Goal: Transaction & Acquisition: Register for event/course

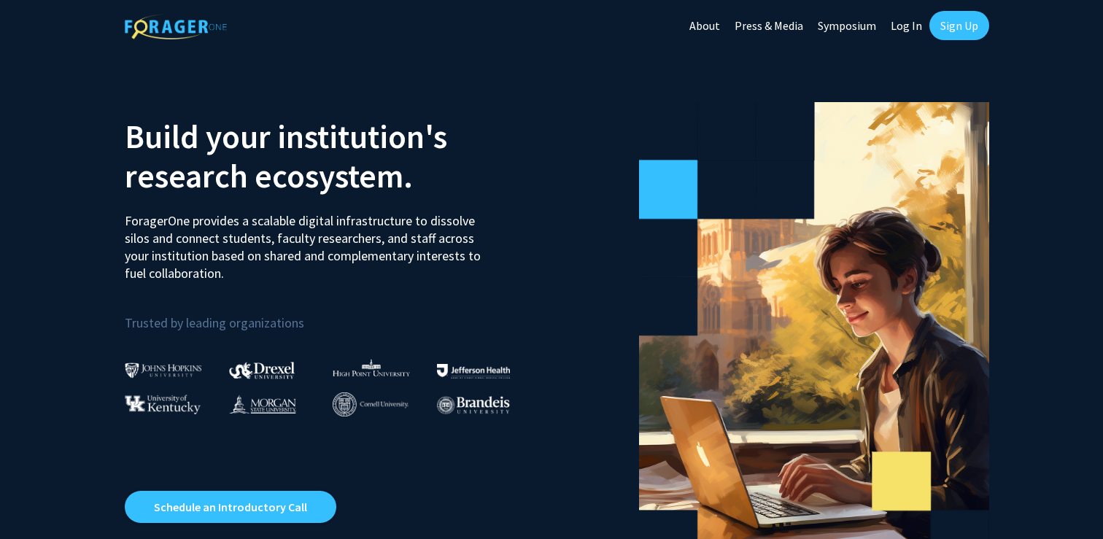
click at [947, 30] on link "Sign Up" at bounding box center [959, 25] width 60 height 29
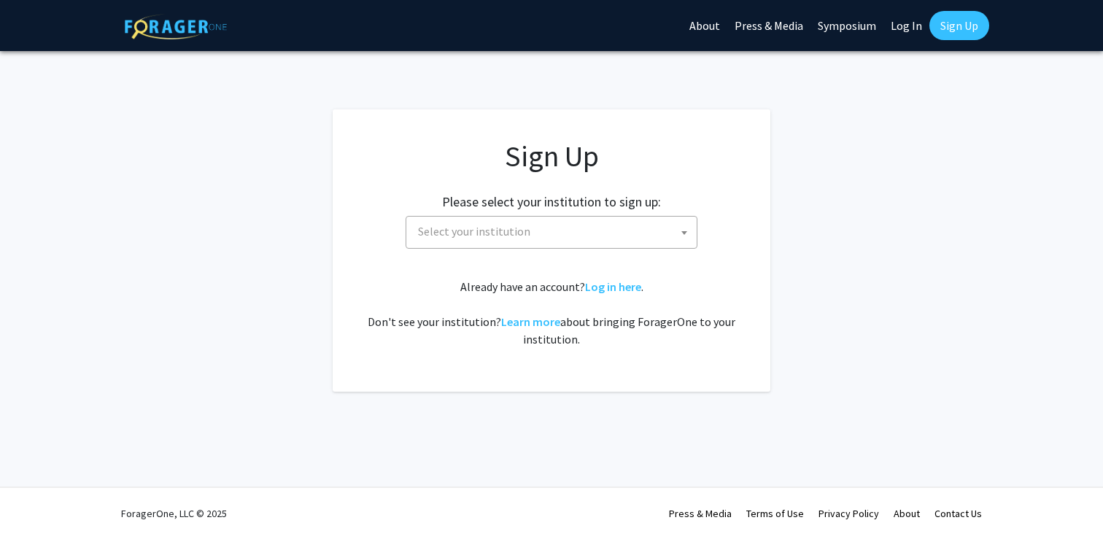
click at [518, 249] on div "Sign Up Please select your institution to sign up: Baylor University Brandeis U…" at bounding box center [551, 243] width 379 height 209
click at [513, 233] on span "Select your institution" at bounding box center [474, 231] width 112 height 15
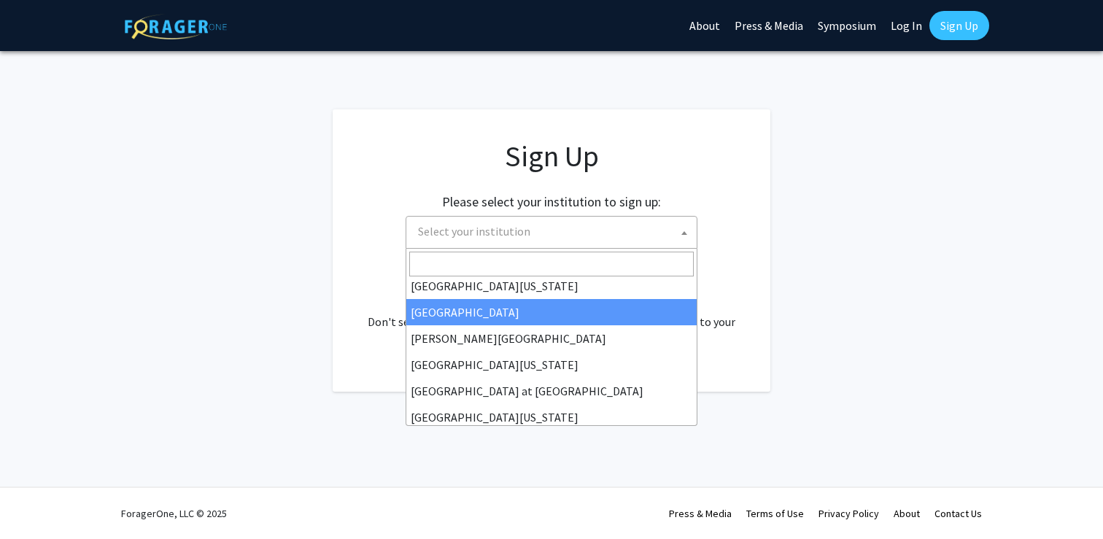
scroll to position [446, 0]
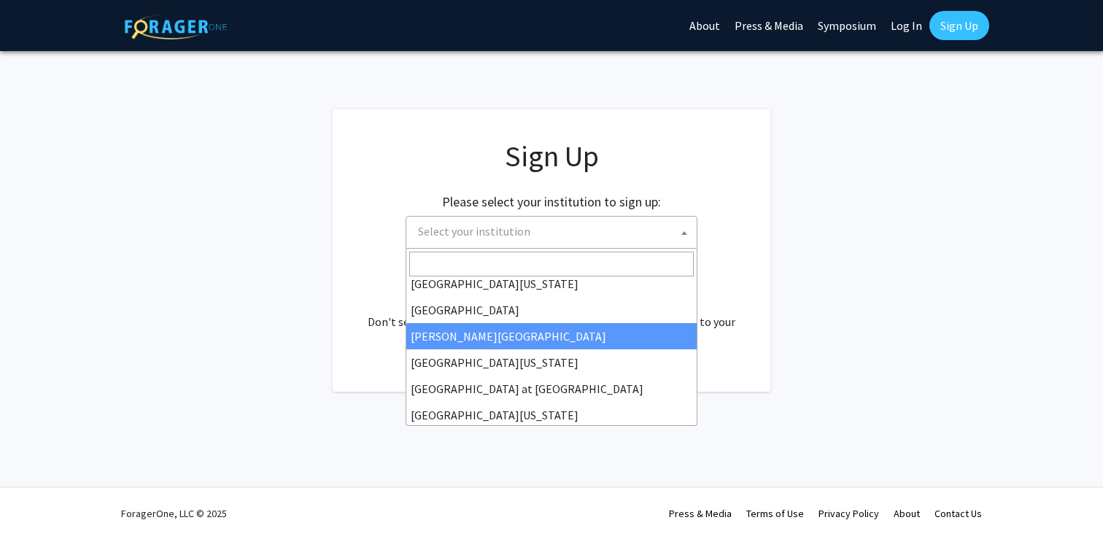
select select "24"
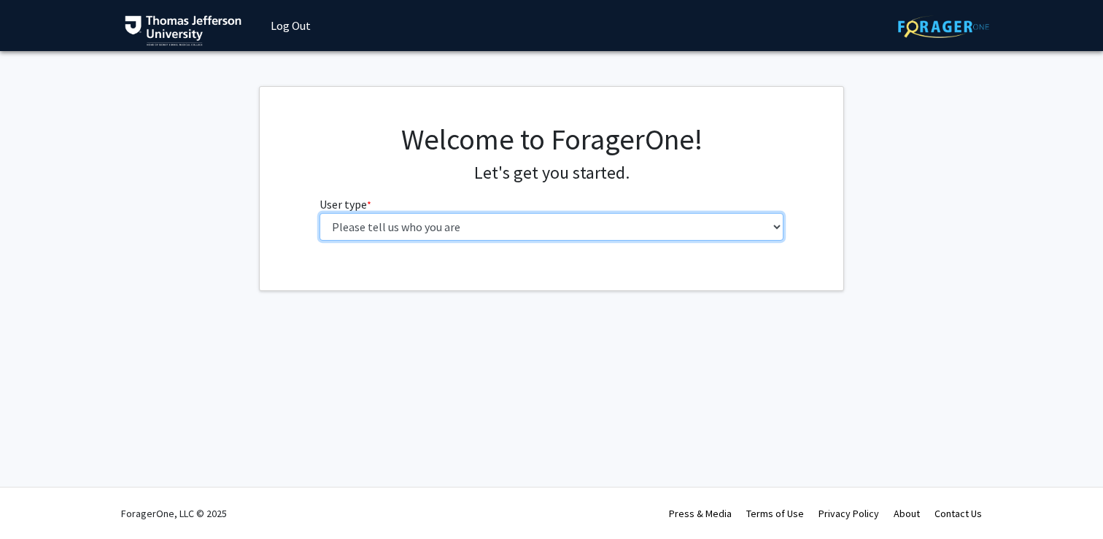
click at [397, 228] on select "Please tell us who you are Undergraduate Student Master's Student Doctoral Cand…" at bounding box center [551, 227] width 465 height 28
select select "3: doc"
click at [319, 213] on select "Please tell us who you are Undergraduate Student Master's Student Doctoral Cand…" at bounding box center [551, 227] width 465 height 28
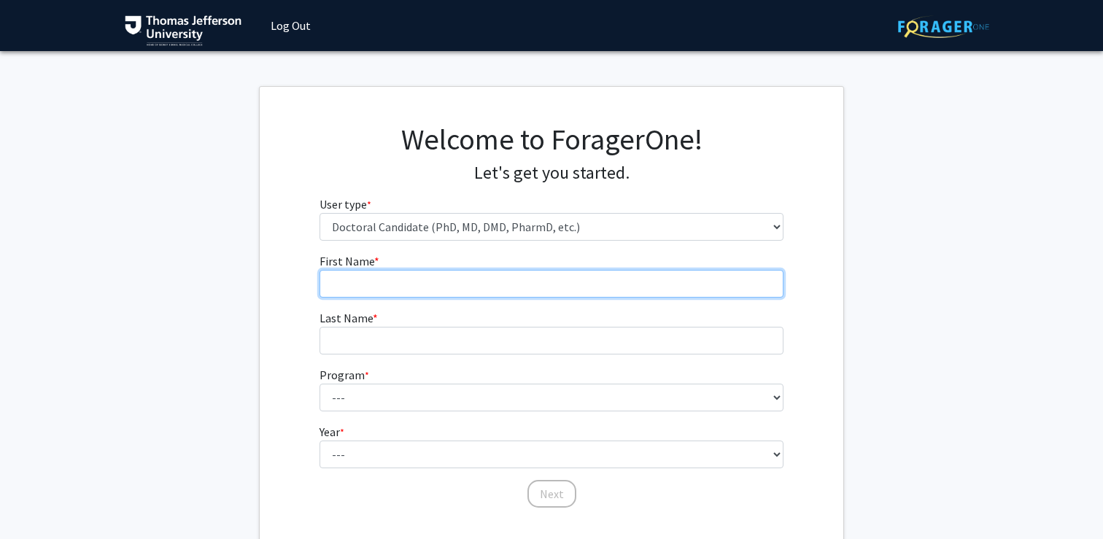
click at [565, 285] on input "First Name * required" at bounding box center [551, 284] width 465 height 28
type input "Pooja"
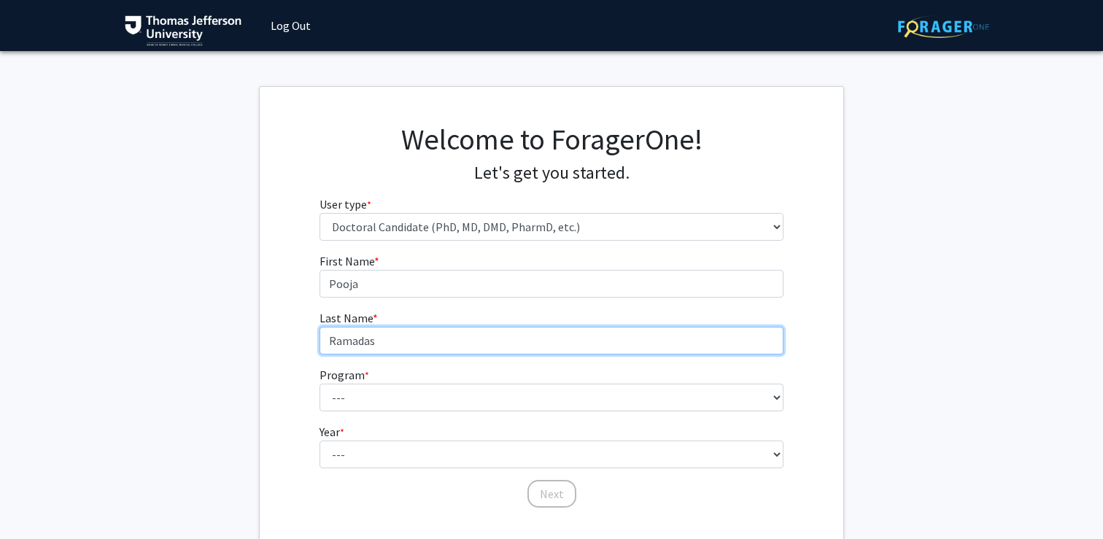
type input "Ramadas"
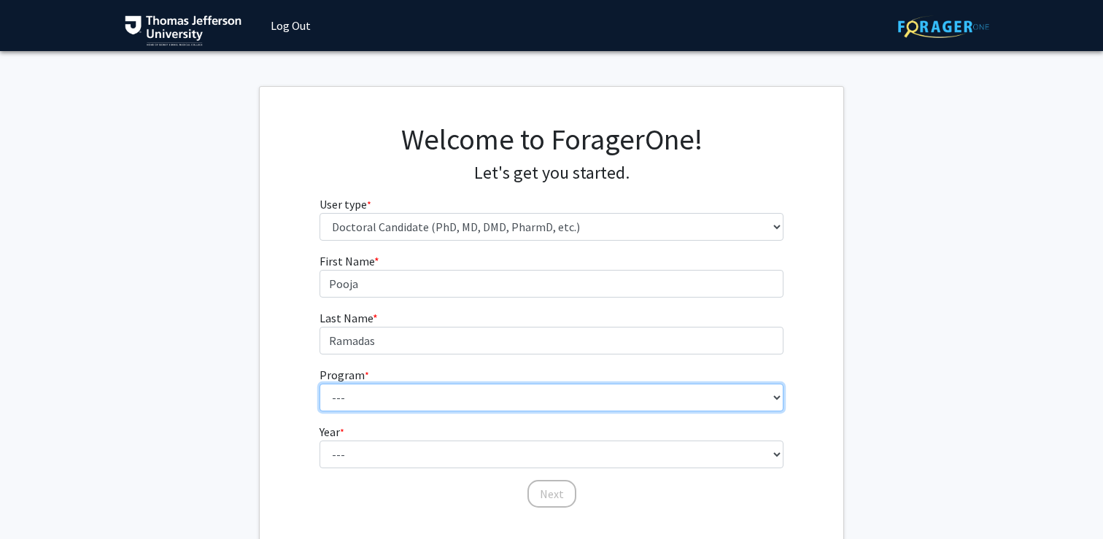
click at [431, 392] on select "--- Accelerated 3+3 BS in Health Sciences/Doctor of [MEDICAL_DATA] Accelerated …" at bounding box center [551, 398] width 465 height 28
select select "35: 815"
click at [319, 384] on select "--- Accelerated 3+3 BS in Health Sciences/Doctor of [MEDICAL_DATA] Accelerated …" at bounding box center [551, 398] width 465 height 28
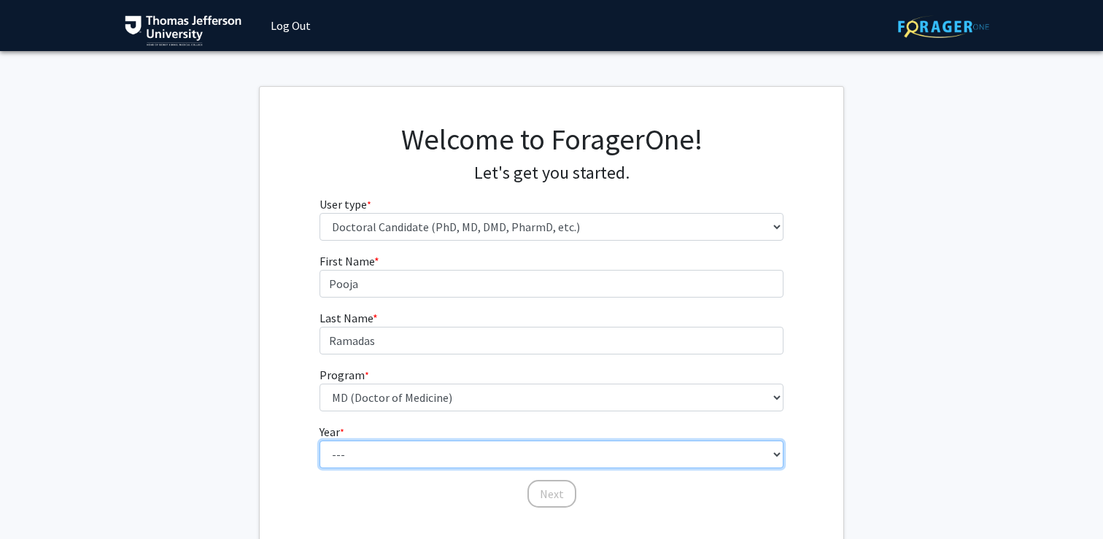
click at [370, 452] on select "--- First Year Second Year Third Year Fourth Year Fifth Year Sixth Year Seventh…" at bounding box center [551, 454] width 465 height 28
select select "1: first_year"
click at [319, 440] on select "--- First Year Second Year Third Year Fourth Year Fifth Year Sixth Year Seventh…" at bounding box center [551, 454] width 465 height 28
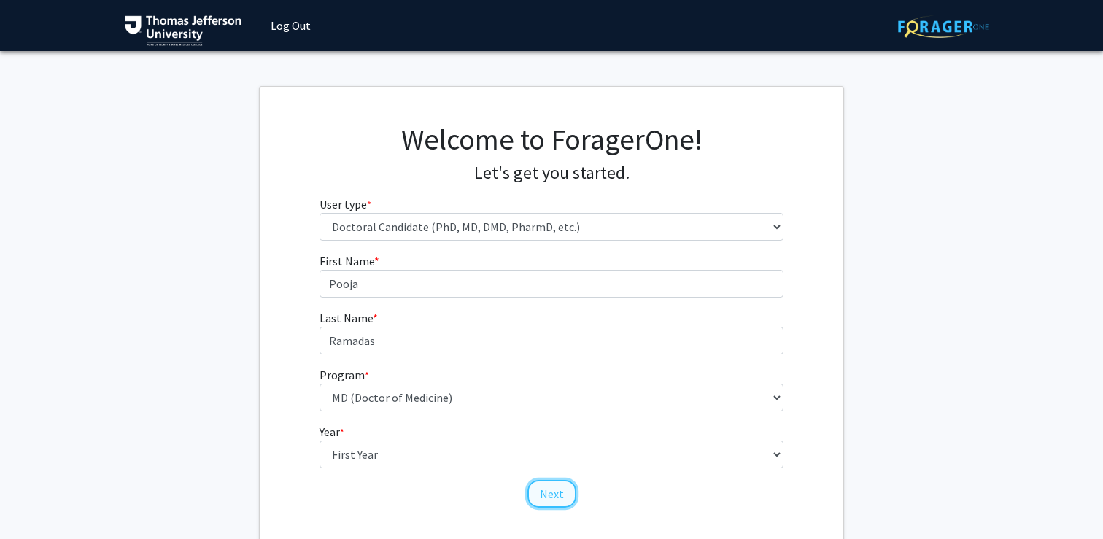
click at [548, 499] on button "Next" at bounding box center [551, 494] width 49 height 28
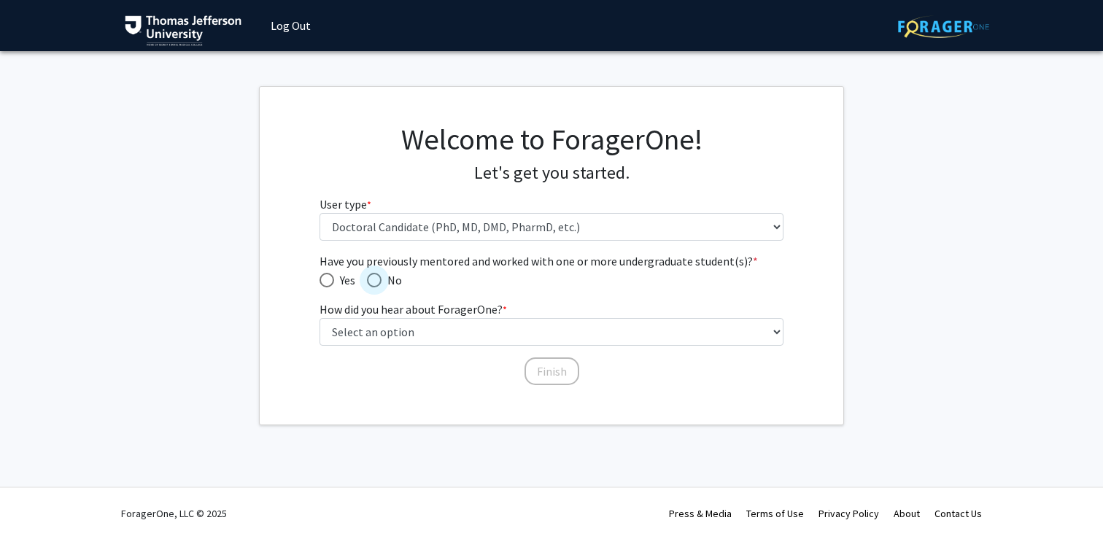
click at [375, 282] on span "Have you previously mentored and worked with one or more undergraduate student(…" at bounding box center [374, 280] width 15 height 15
click at [375, 282] on input "No" at bounding box center [374, 280] width 15 height 15
radio input "true"
click at [489, 316] on label "How did you hear about ForagerOne? * required" at bounding box center [412, 309] width 187 height 18
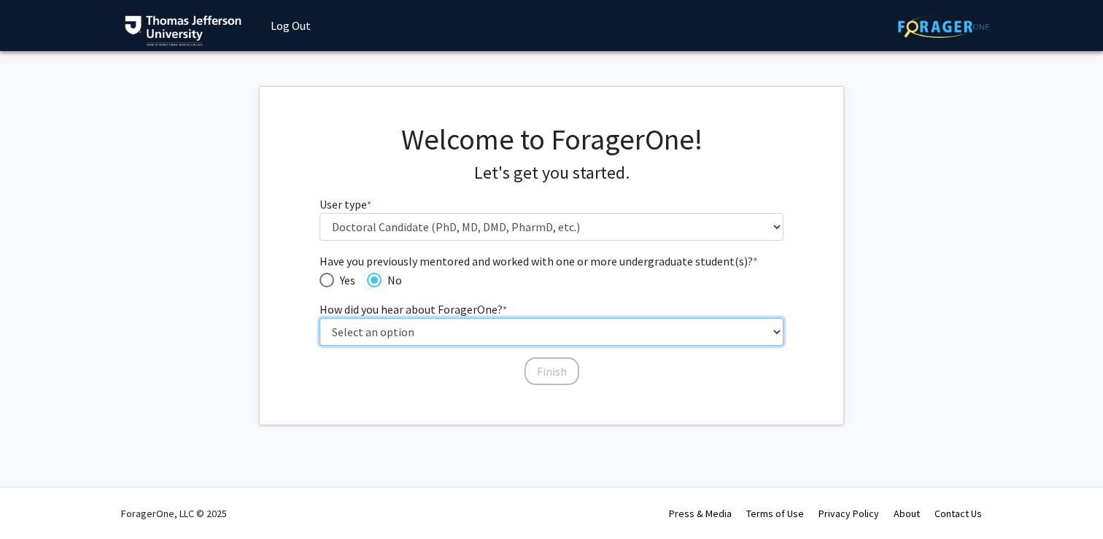
click at [489, 318] on select "Select an option Peer/student recommendation Faculty/staff recommendation Unive…" at bounding box center [551, 332] width 465 height 28
click at [487, 329] on select "Select an option Peer/student recommendation Faculty/staff recommendation Unive…" at bounding box center [551, 332] width 465 height 28
click at [444, 341] on select "Select an option Peer/student recommendation Faculty/staff recommendation Unive…" at bounding box center [551, 332] width 465 height 28
select select "1: peer_recommendation"
click at [319, 318] on select "Select an option Peer/student recommendation Faculty/staff recommendation Unive…" at bounding box center [551, 332] width 465 height 28
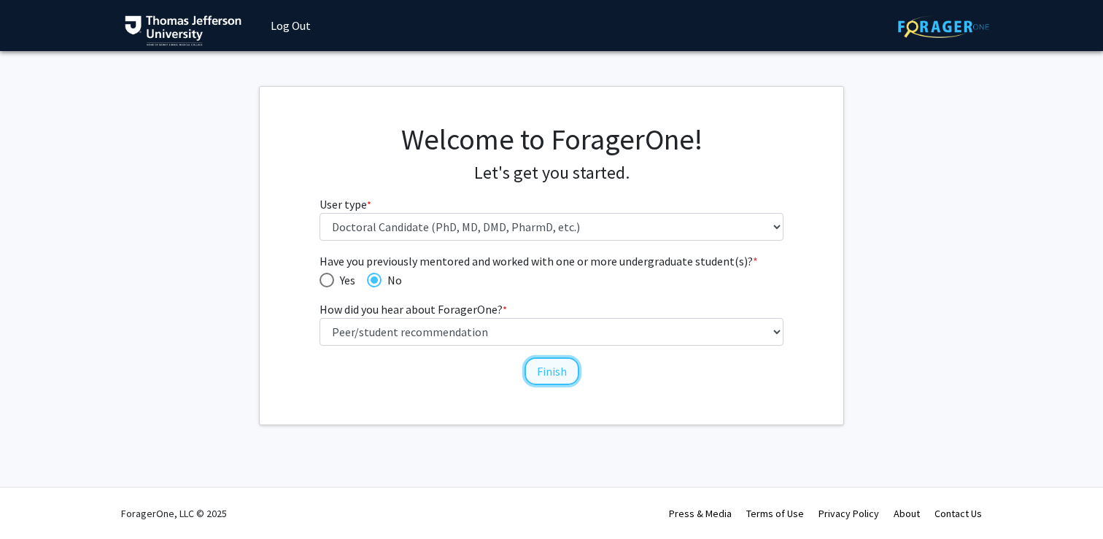
click at [549, 373] on button "Finish" at bounding box center [551, 371] width 55 height 28
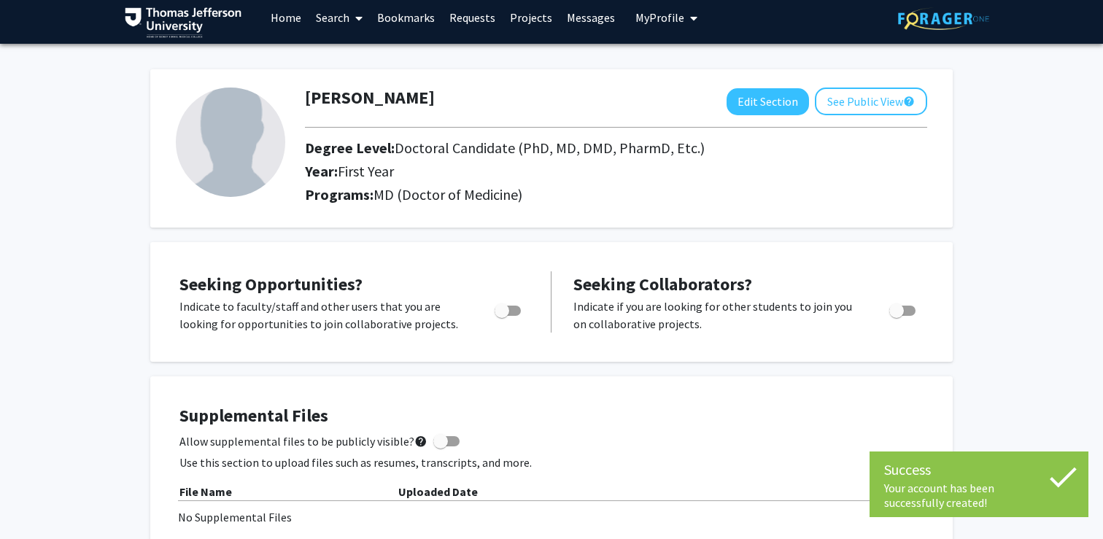
scroll to position [11, 0]
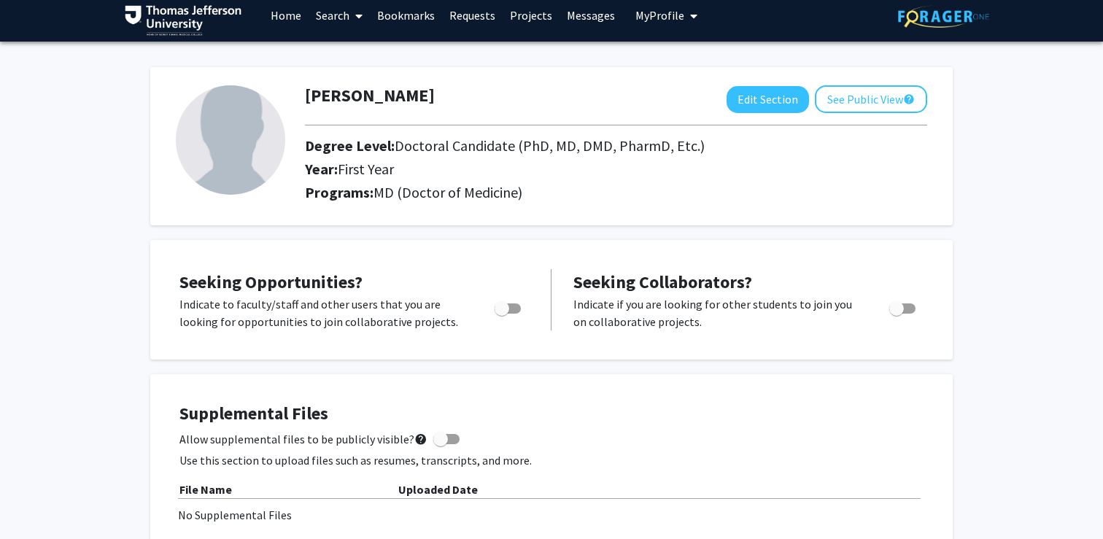
click at [512, 307] on span "Toggle" at bounding box center [507, 308] width 26 height 10
click at [502, 314] on input "Are you actively seeking opportunities?" at bounding box center [501, 314] width 1 height 1
checkbox input "true"
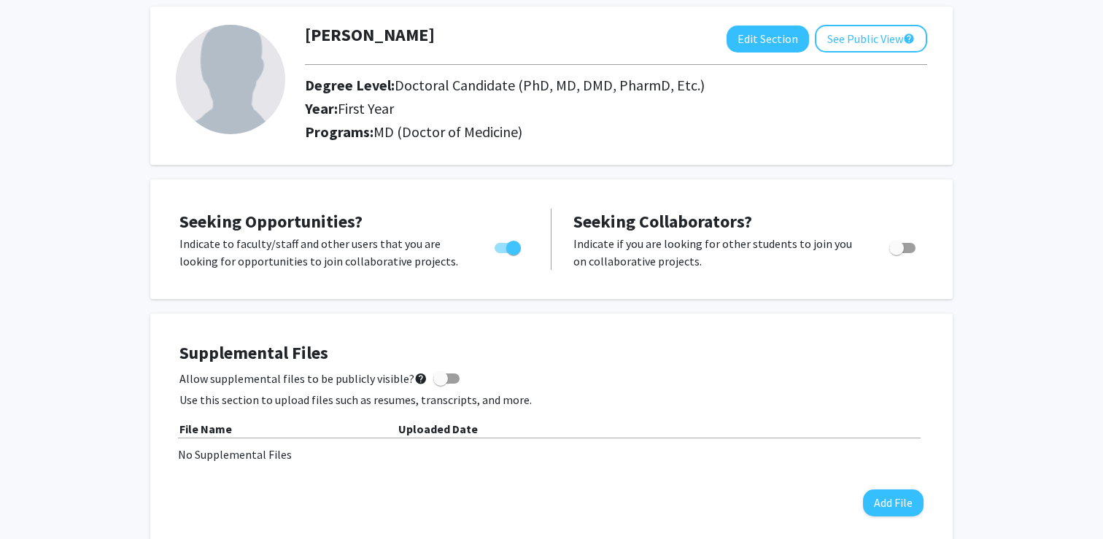
scroll to position [0, 0]
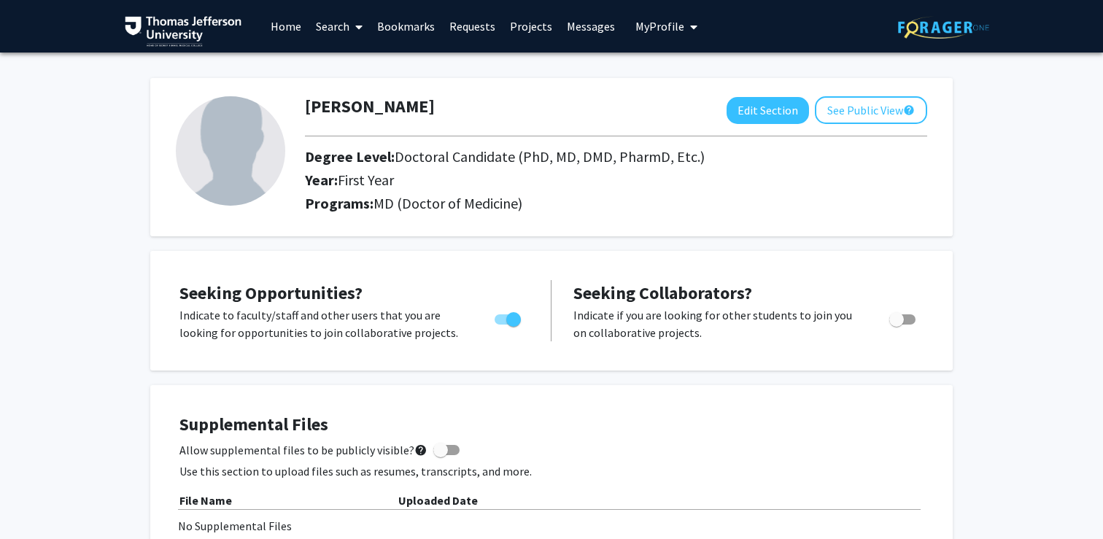
click at [527, 31] on link "Projects" at bounding box center [530, 26] width 57 height 51
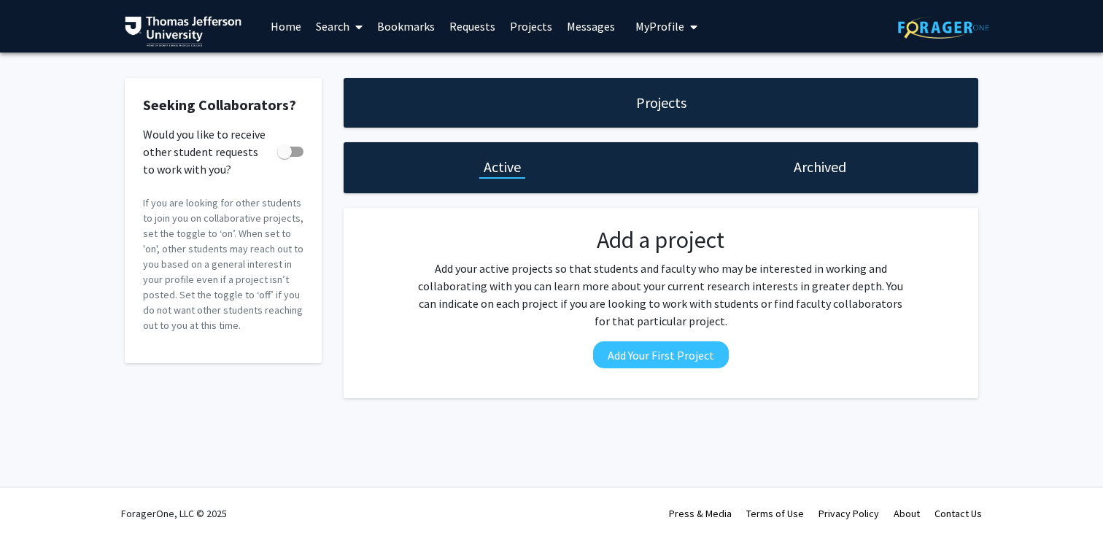
click at [354, 21] on span at bounding box center [355, 26] width 13 height 51
click at [341, 66] on span "Faculty/Staff" at bounding box center [361, 67] width 107 height 29
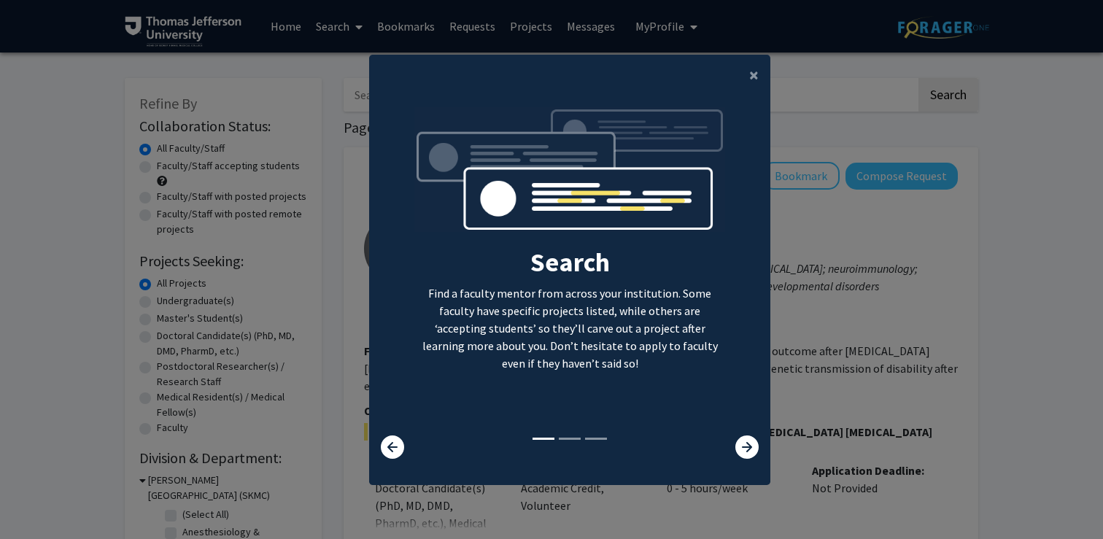
click at [761, 456] on div at bounding box center [736, 446] width 66 height 23
click at [756, 452] on icon at bounding box center [746, 446] width 23 height 23
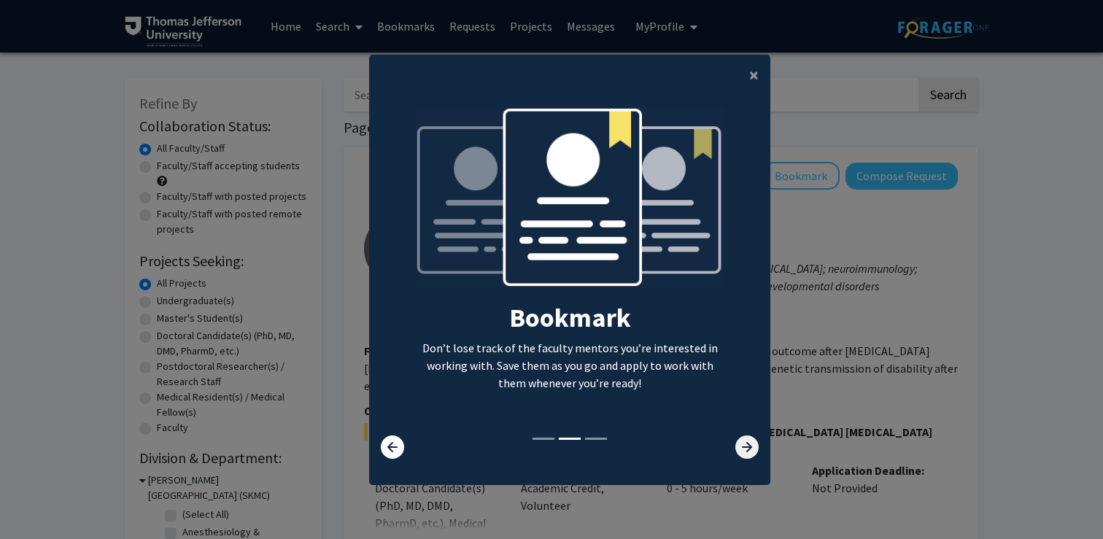
click at [756, 451] on icon at bounding box center [746, 446] width 23 height 23
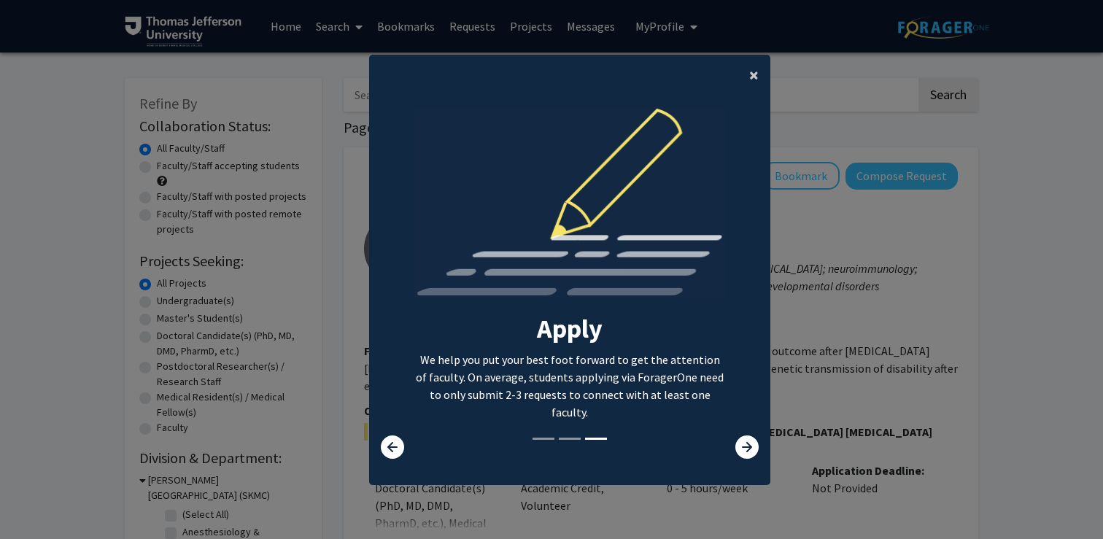
click at [755, 70] on span "×" at bounding box center [753, 74] width 9 height 23
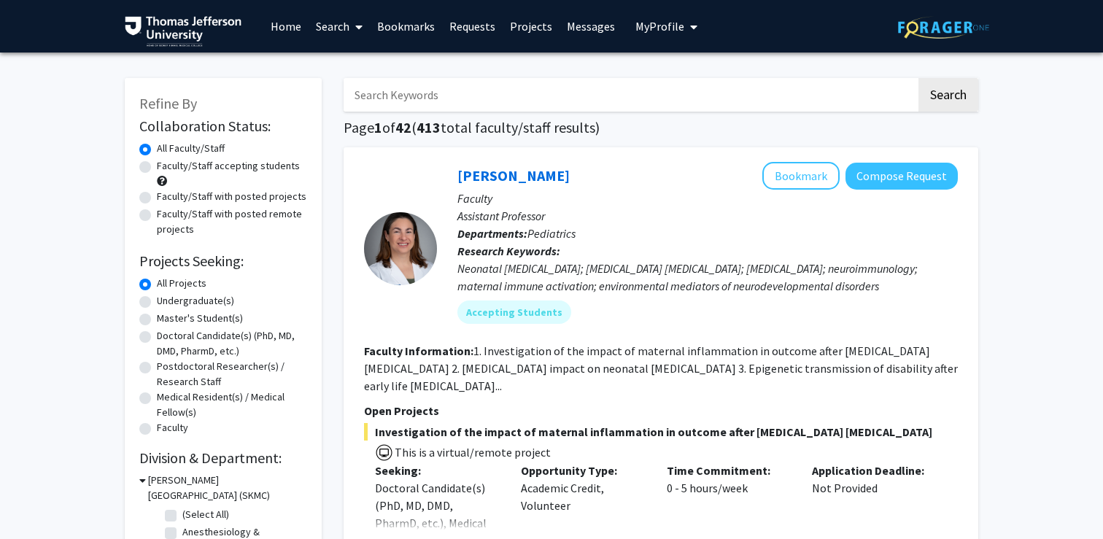
click at [157, 166] on label "Faculty/Staff accepting students" at bounding box center [228, 165] width 143 height 15
click at [157, 166] on input "Faculty/Staff accepting students" at bounding box center [161, 162] width 9 height 9
radio input "true"
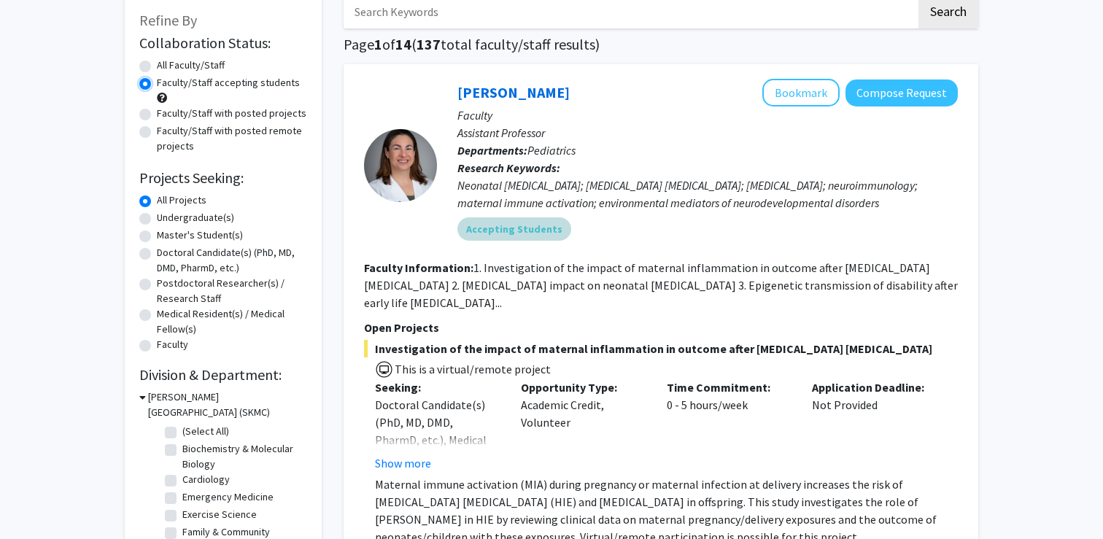
scroll to position [88, 0]
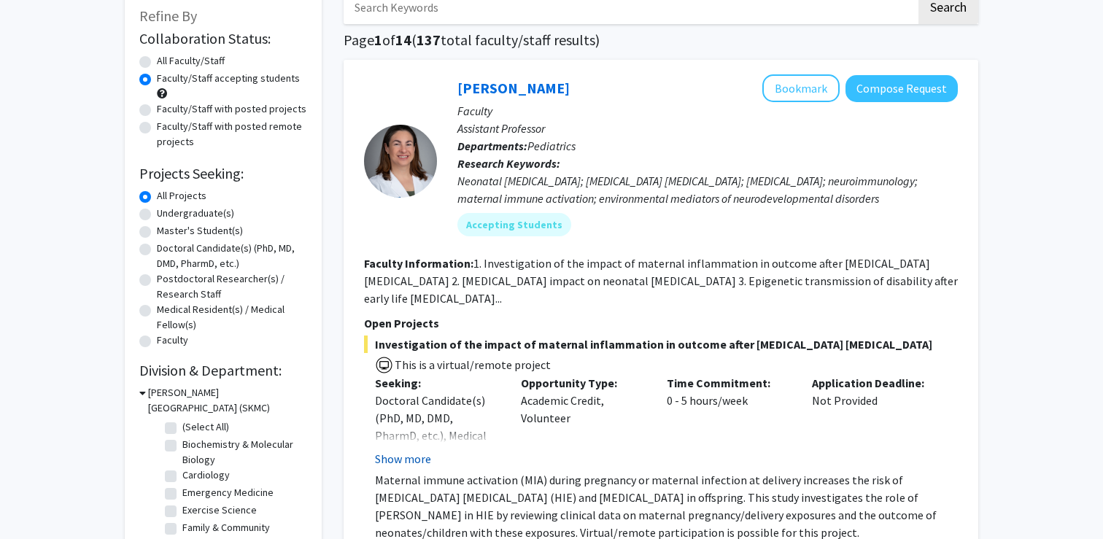
click at [417, 459] on button "Show more" at bounding box center [403, 459] width 56 height 18
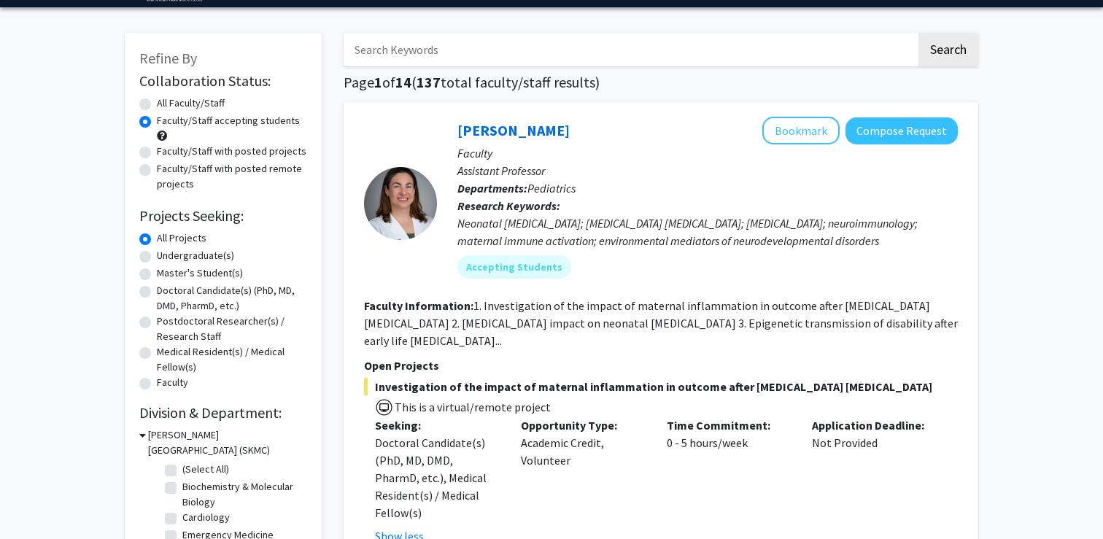
scroll to position [34, 0]
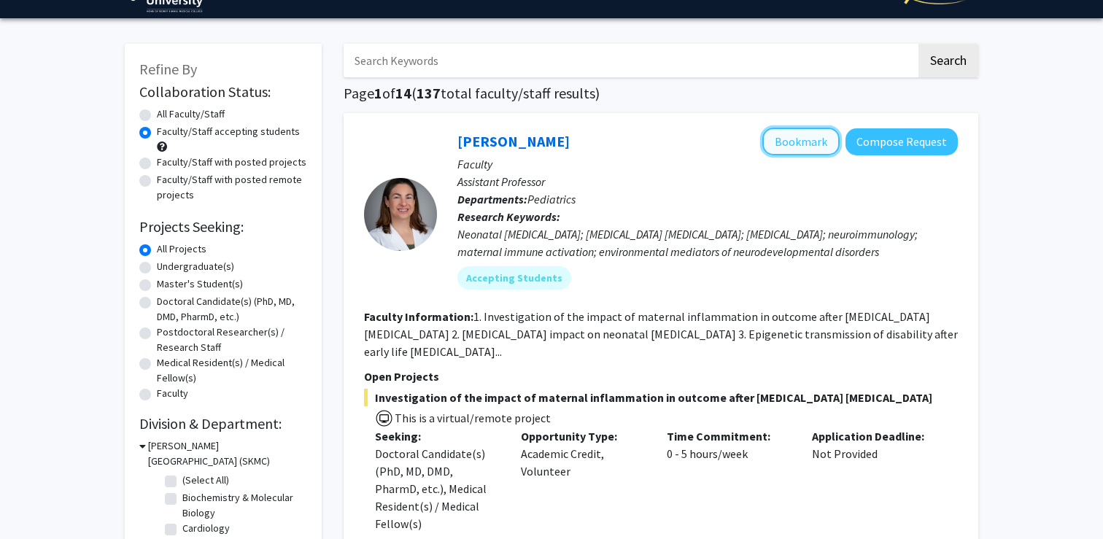
click at [796, 136] on button "Bookmark" at bounding box center [800, 142] width 77 height 28
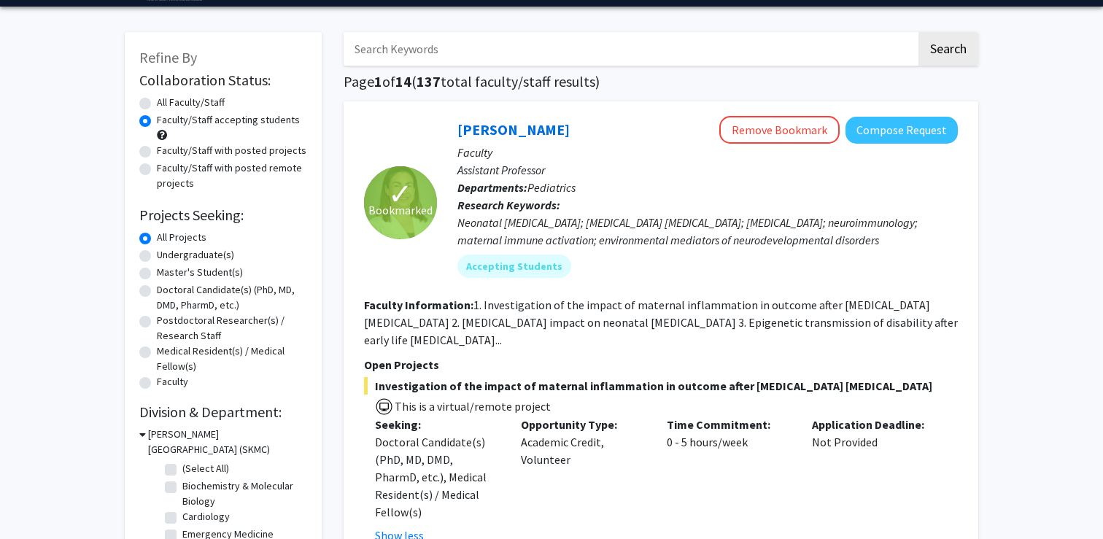
scroll to position [47, 0]
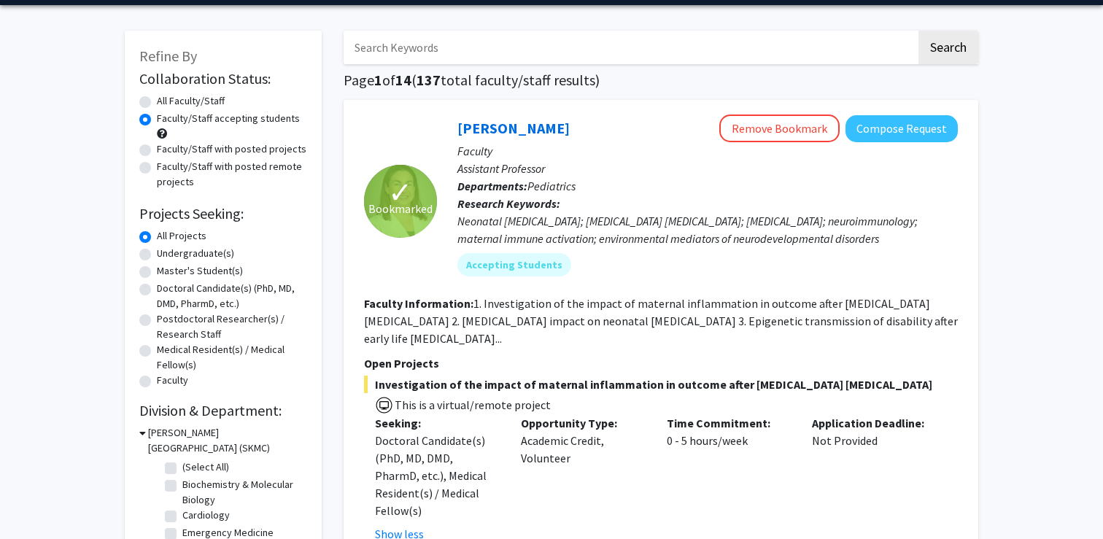
click at [157, 289] on label "Doctoral Candidate(s) (PhD, MD, DMD, PharmD, etc.)" at bounding box center [232, 296] width 150 height 31
click at [157, 289] on input "Doctoral Candidate(s) (PhD, MD, DMD, PharmD, etc.)" at bounding box center [161, 285] width 9 height 9
radio input "true"
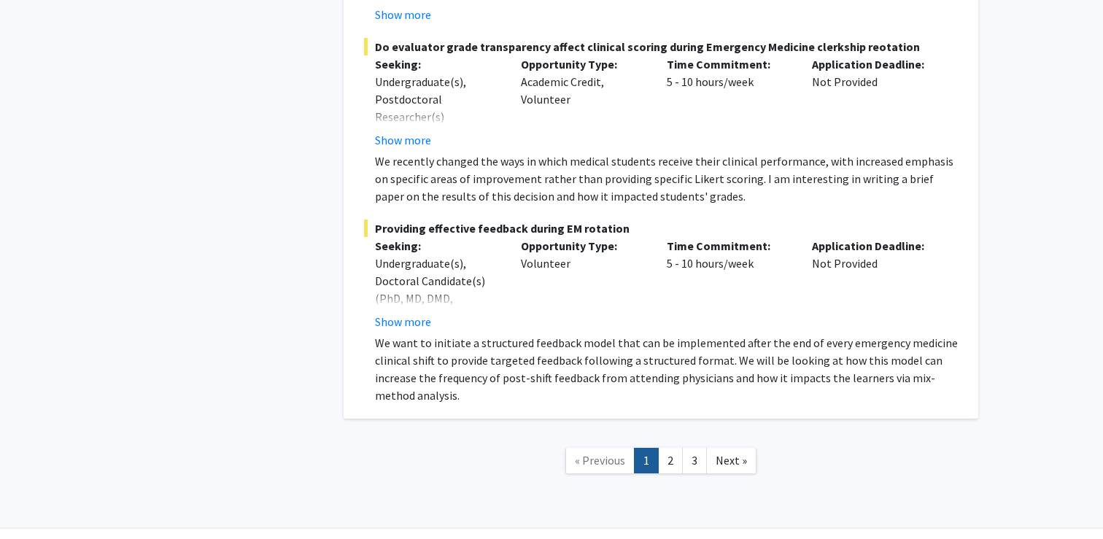
scroll to position [10955, 0]
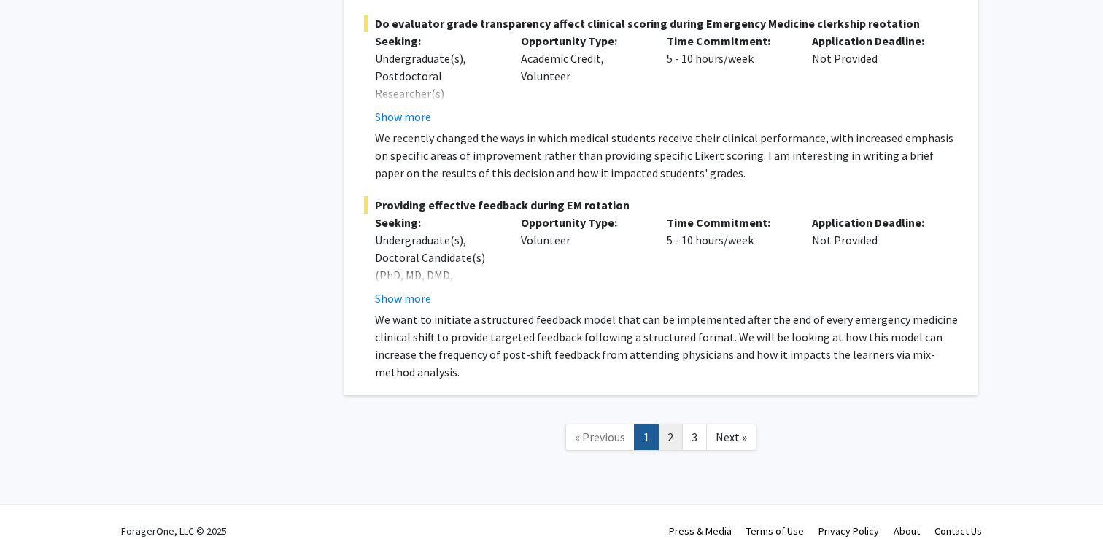
click at [677, 424] on link "2" at bounding box center [670, 437] width 25 height 26
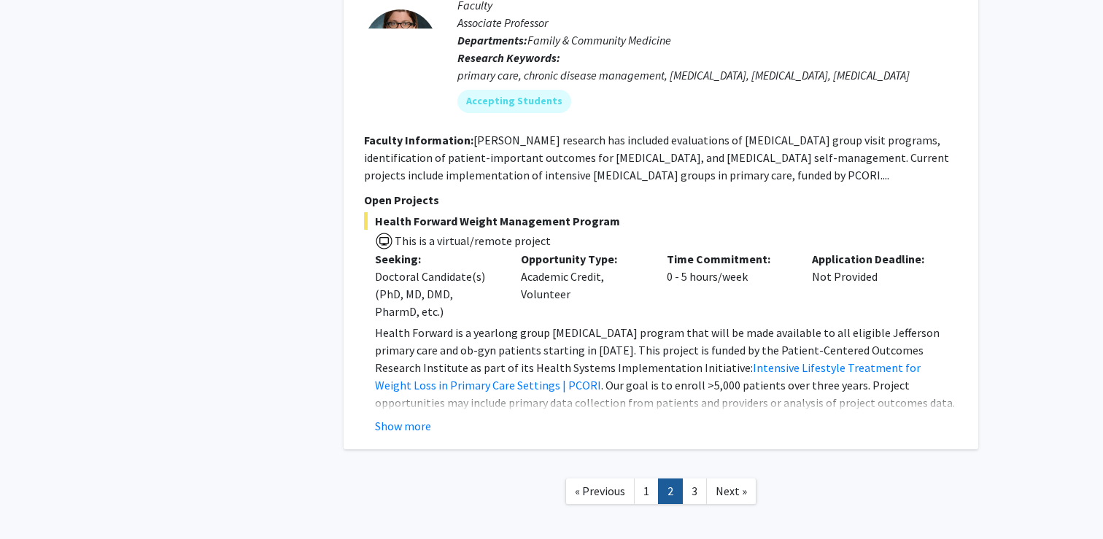
scroll to position [5764, 0]
click at [400, 416] on button "Show more" at bounding box center [403, 425] width 56 height 18
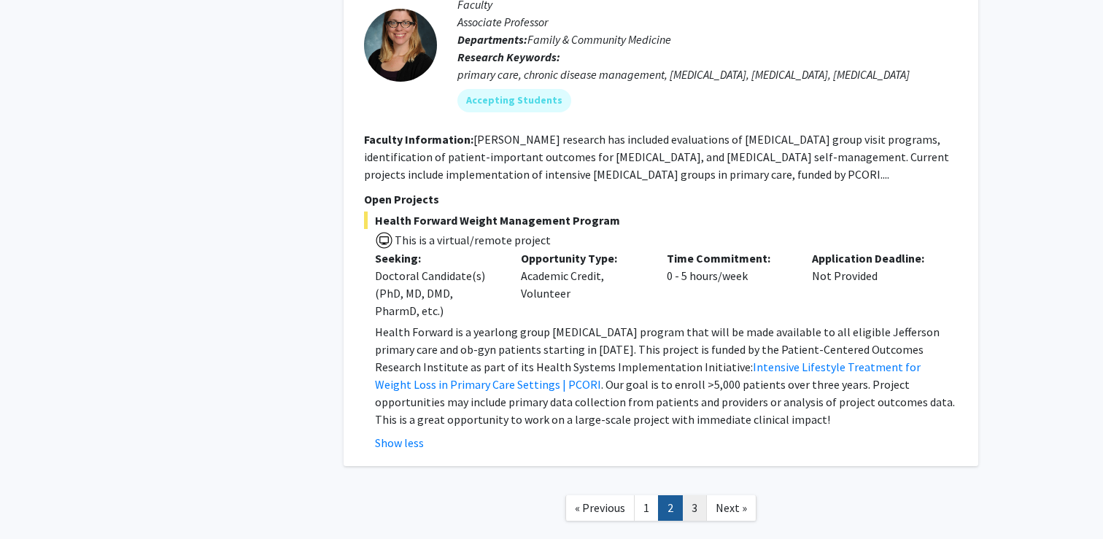
click at [696, 495] on link "3" at bounding box center [694, 508] width 25 height 26
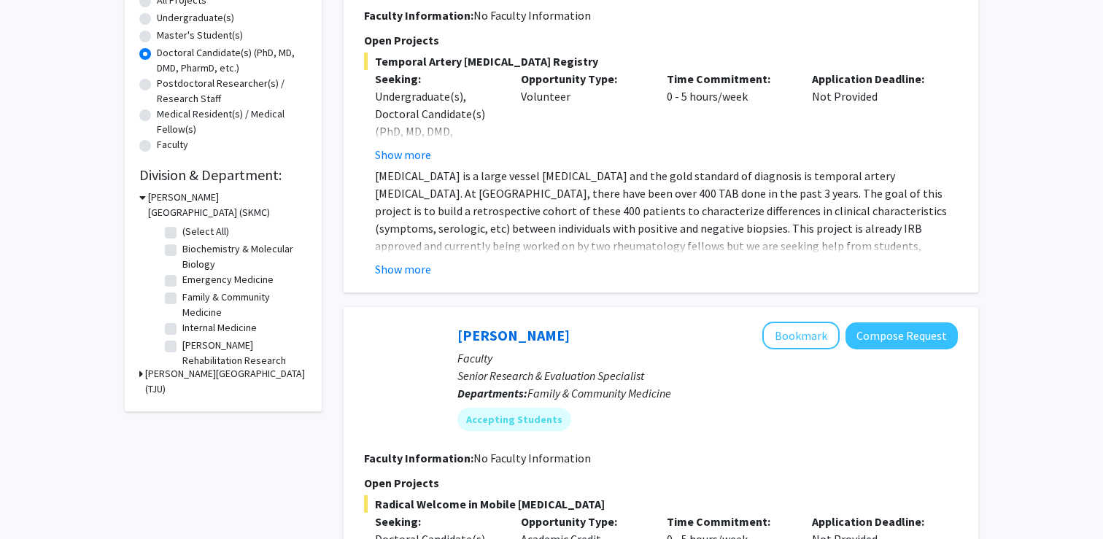
scroll to position [281, 0]
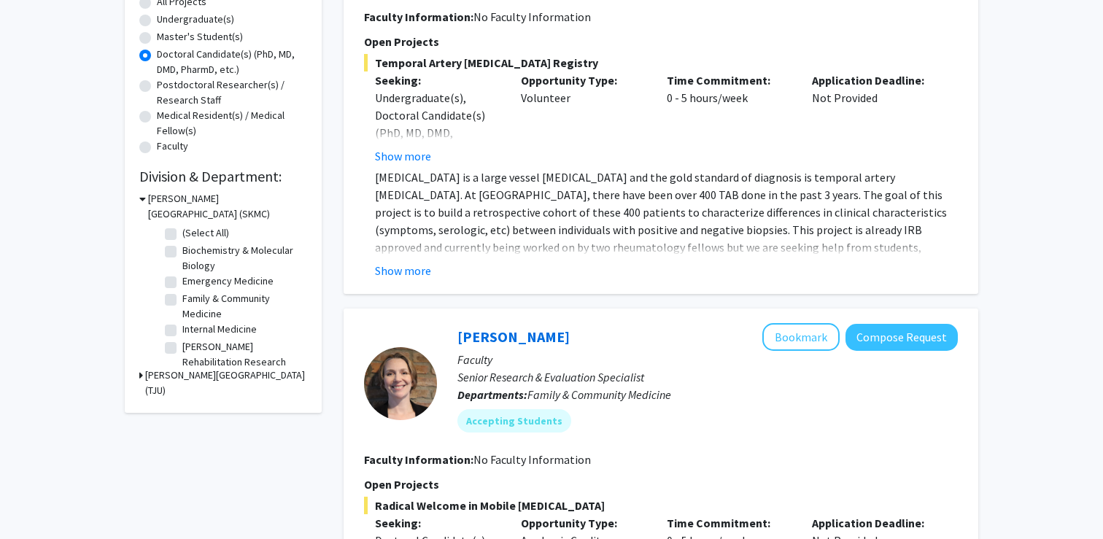
click at [142, 376] on icon at bounding box center [141, 375] width 4 height 15
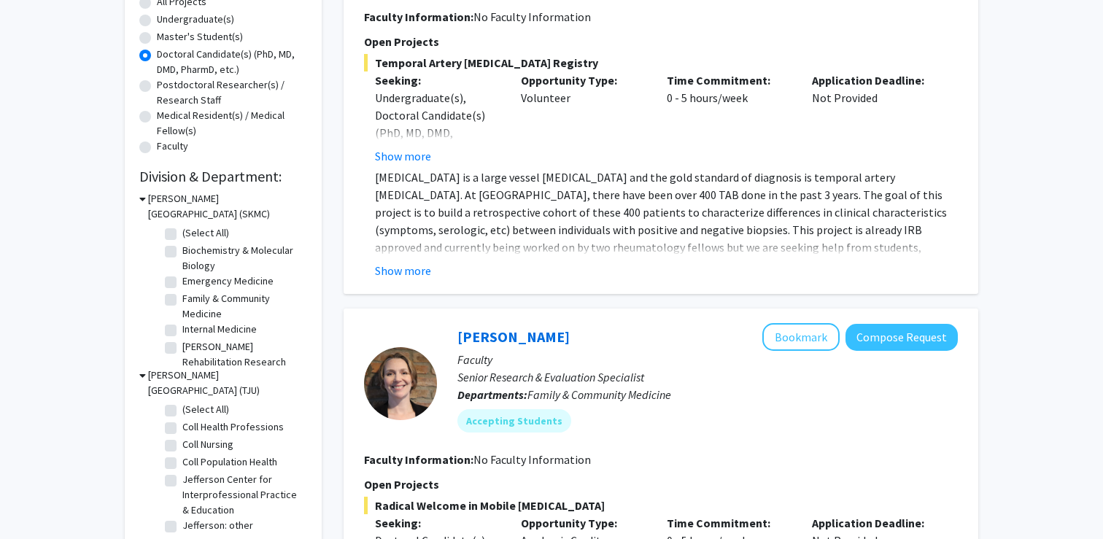
click at [142, 373] on icon at bounding box center [142, 375] width 7 height 15
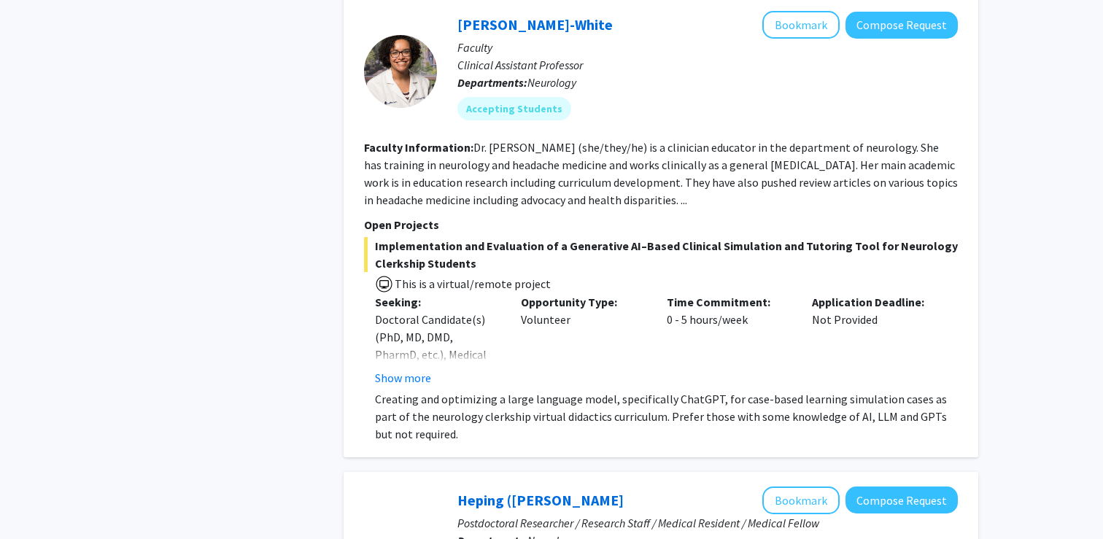
scroll to position [1608, 0]
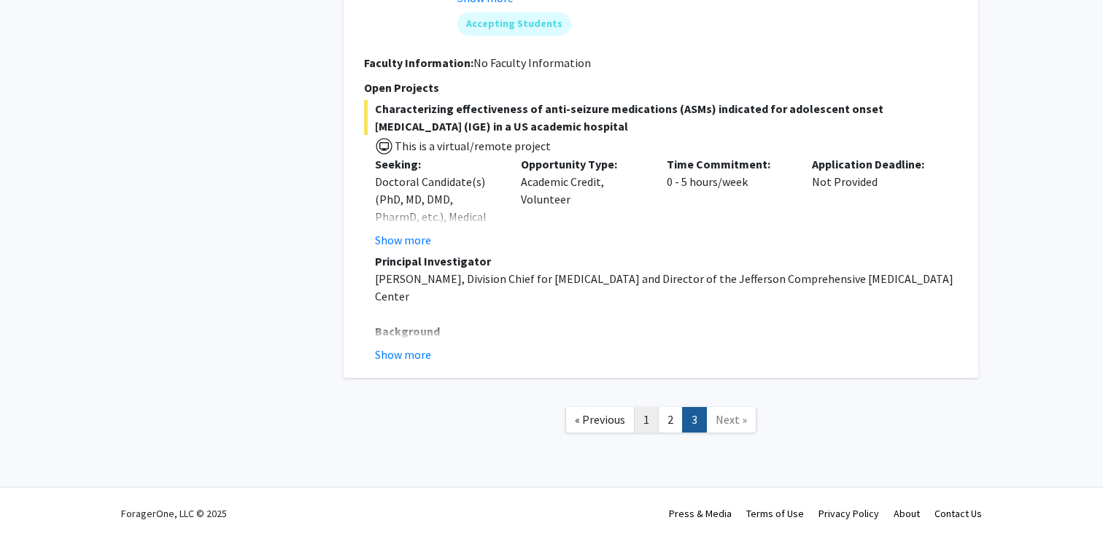
click at [651, 423] on link "1" at bounding box center [646, 420] width 25 height 26
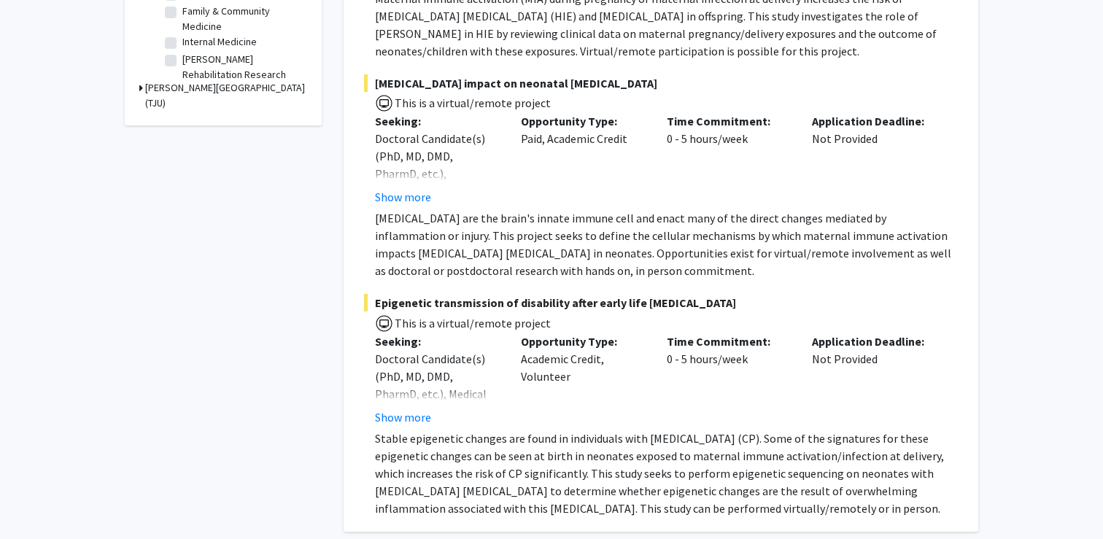
scroll to position [574, 0]
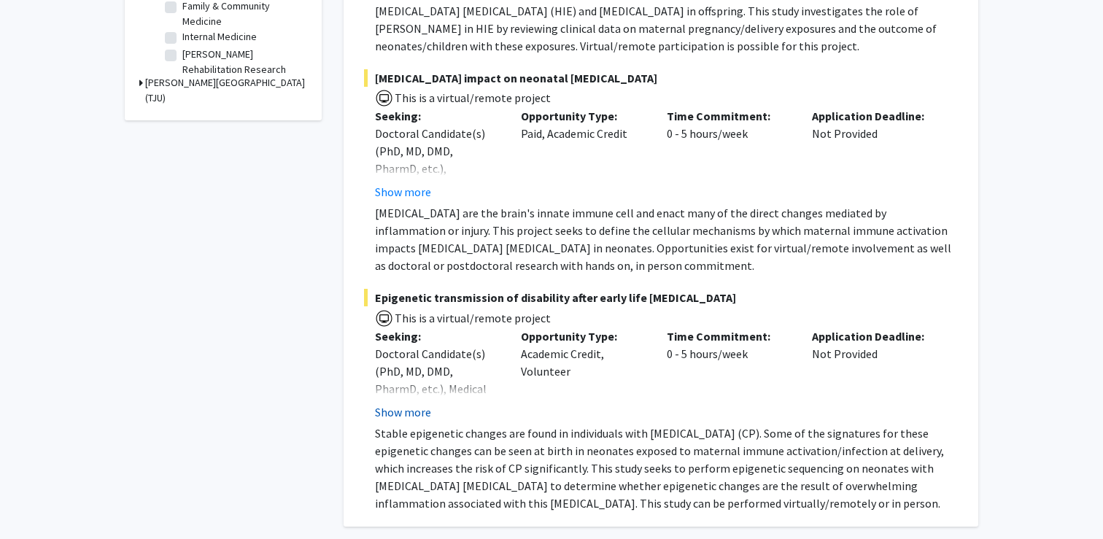
click at [402, 407] on button "Show more" at bounding box center [403, 412] width 56 height 18
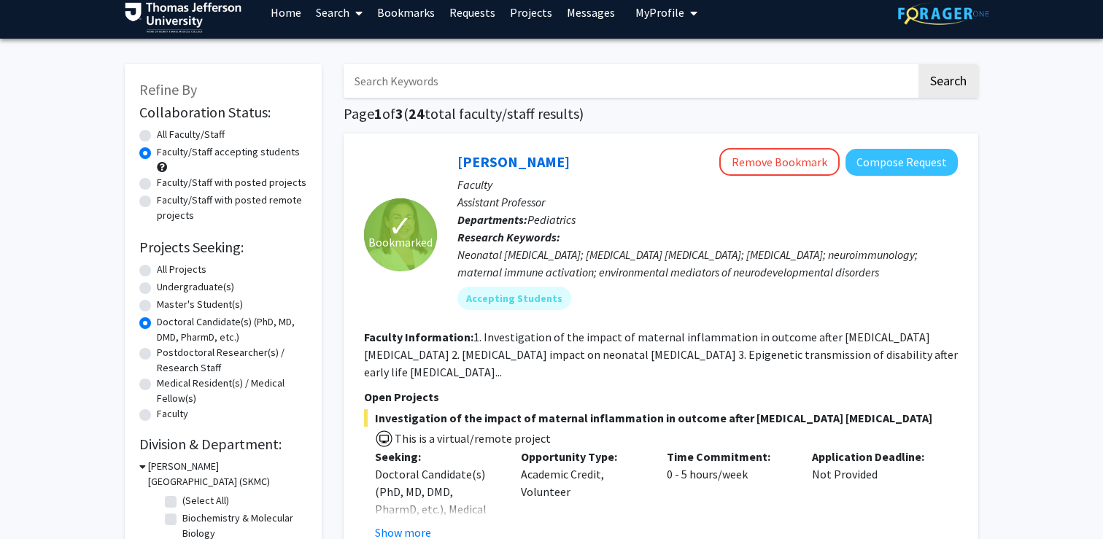
scroll to position [0, 0]
